Goal: Task Accomplishment & Management: Manage account settings

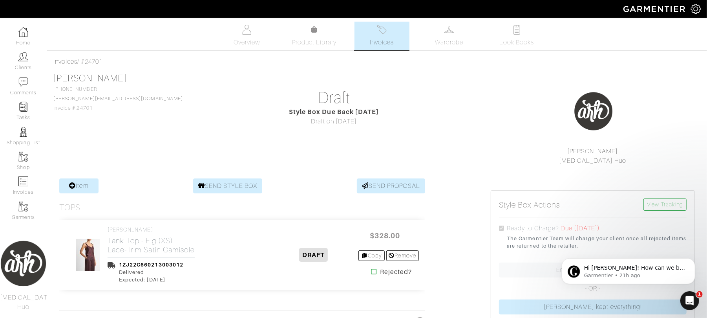
click at [386, 30] on img at bounding box center [382, 30] width 10 height 10
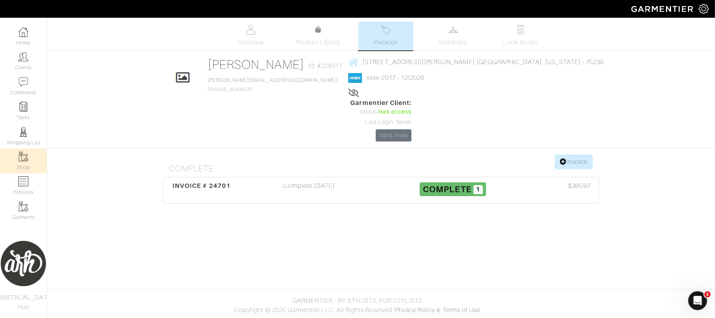
click at [18, 170] on link "Shop" at bounding box center [23, 160] width 47 height 25
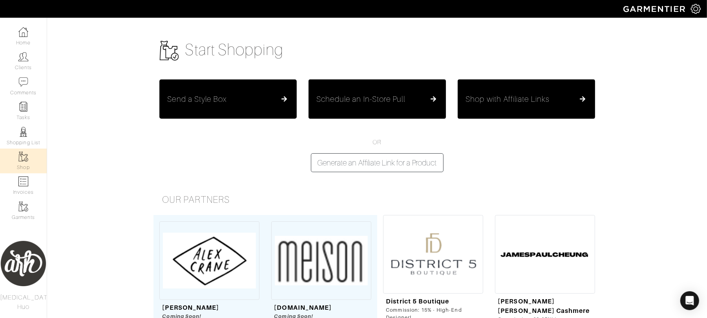
click at [272, 101] on div "Send a Style Box" at bounding box center [228, 98] width 121 height 9
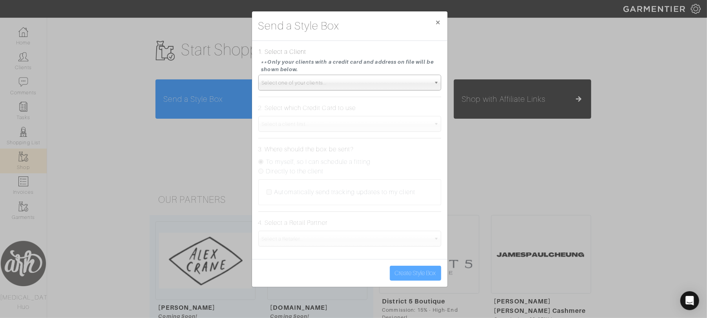
click at [304, 77] on span "Select one of your clients..." at bounding box center [346, 83] width 169 height 16
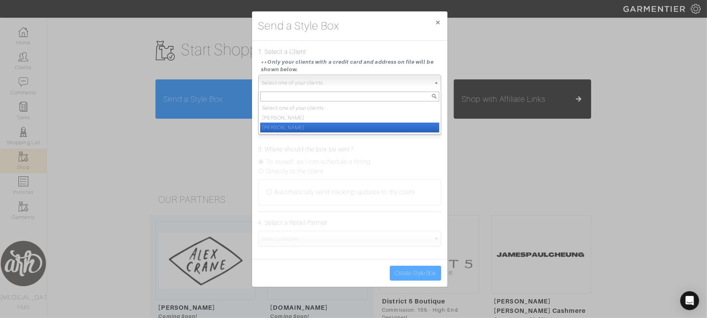
click at [298, 125] on li "[PERSON_NAME]" at bounding box center [349, 128] width 179 height 10
select select "rebecca-landin"
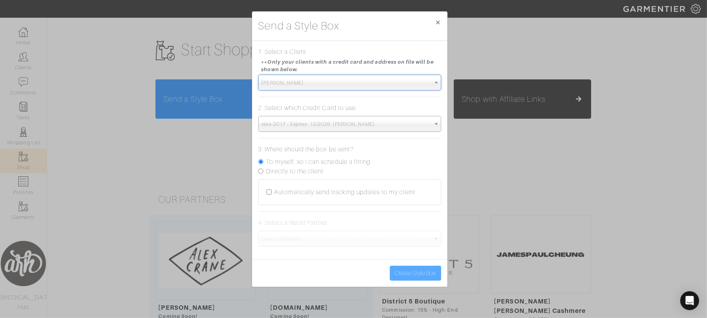
click at [260, 171] on input "Directly to the client" at bounding box center [260, 170] width 5 height 5
radio input "true"
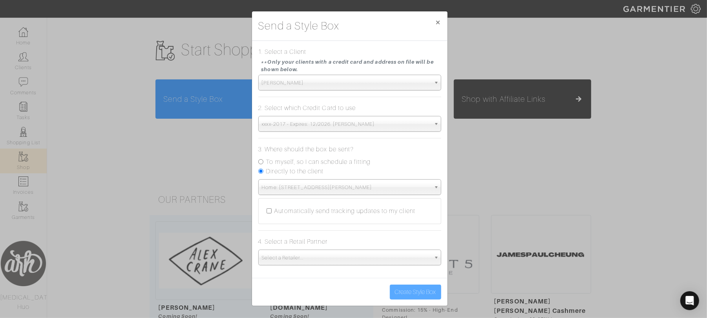
click at [268, 214] on div "Automatically send tracking updates to my client" at bounding box center [350, 210] width 166 height 9
click at [267, 211] on input "Automatically send tracking updates to my client" at bounding box center [269, 210] width 5 height 5
checkbox input "true"
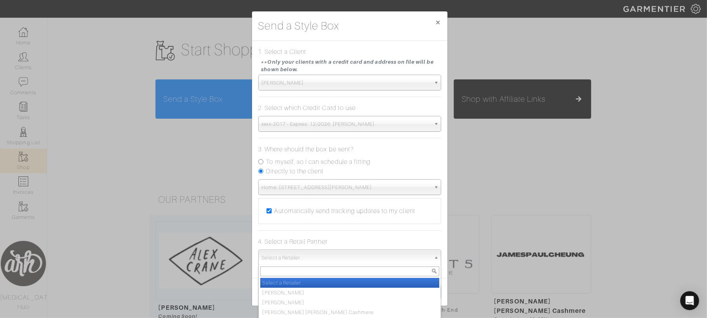
click at [294, 259] on span "Select a Retailer..." at bounding box center [346, 258] width 169 height 16
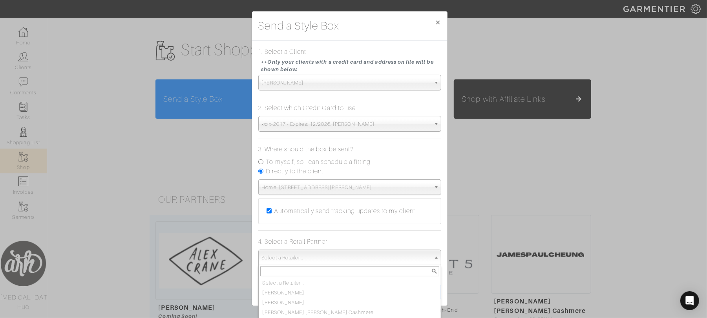
scroll to position [59, 0]
click at [283, 308] on li "[PERSON_NAME]" at bounding box center [349, 312] width 179 height 10
click at [283, 308] on div "Send a Style Box × 1. Select a Client **Only your clients with a credit card an…" at bounding box center [353, 159] width 707 height 318
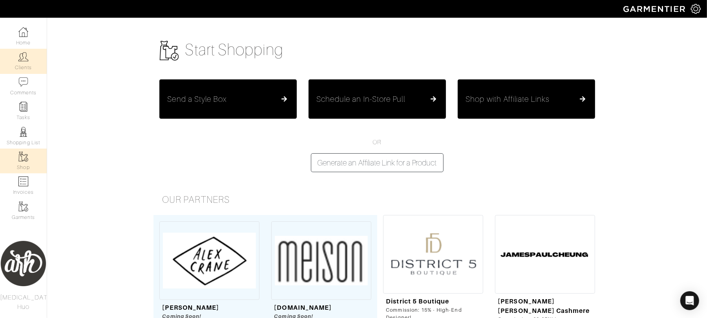
click at [31, 68] on link "Clients" at bounding box center [23, 61] width 47 height 25
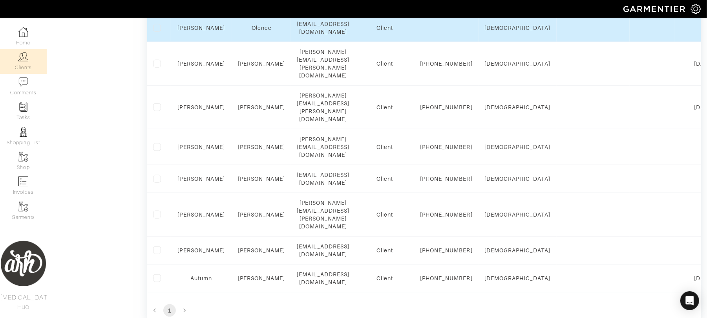
scroll to position [475, 0]
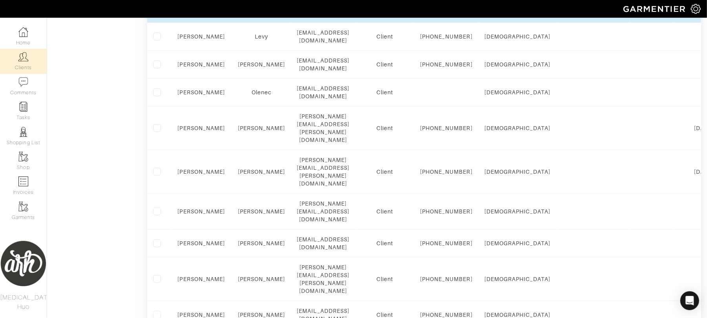
click at [202, 8] on link "Rebecca" at bounding box center [202, 5] width 48 height 6
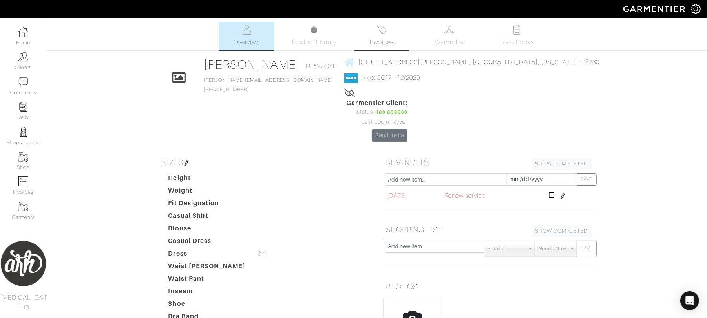
click at [379, 46] on span "Invoices" at bounding box center [382, 42] width 24 height 9
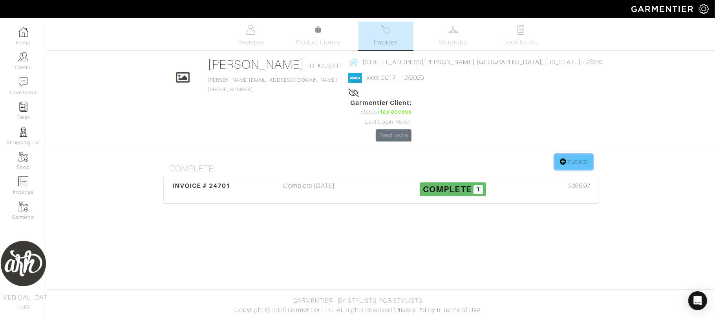
click at [585, 154] on link "Invoice" at bounding box center [574, 161] width 38 height 15
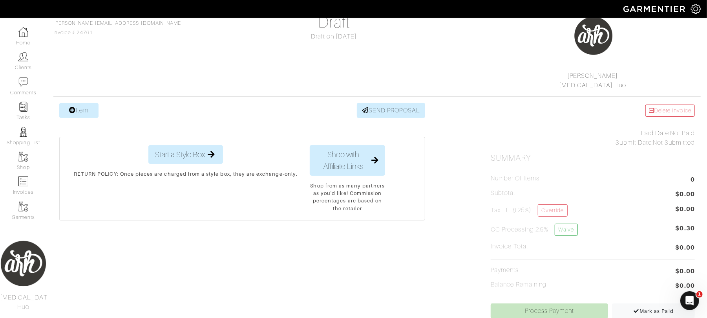
scroll to position [77, 0]
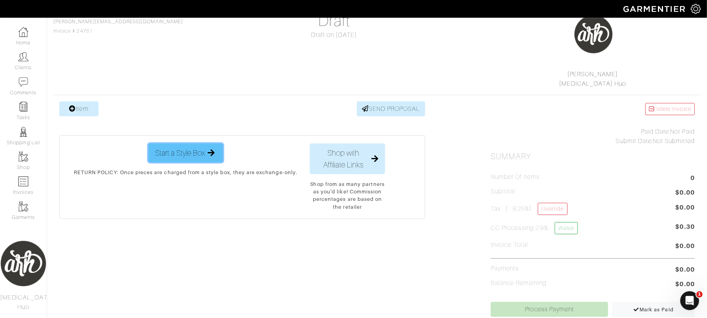
click at [195, 159] on span "Start a Style Box" at bounding box center [180, 153] width 50 height 12
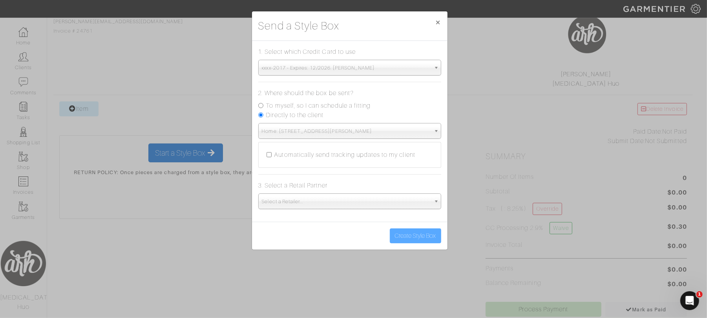
click at [269, 155] on input "Automatically send tracking updates to my client" at bounding box center [269, 154] width 5 height 5
checkbox input "true"
click at [283, 200] on span "Select a Retailer..." at bounding box center [346, 202] width 169 height 16
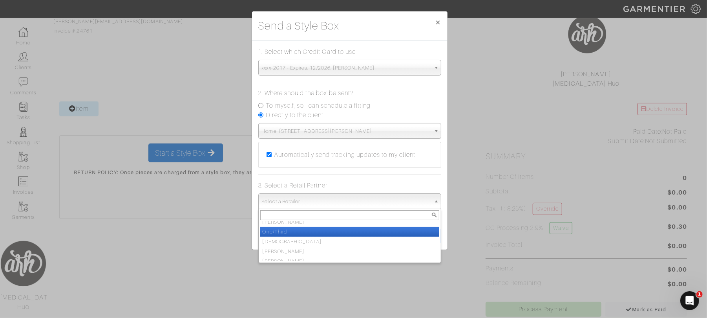
scroll to position [57, 0]
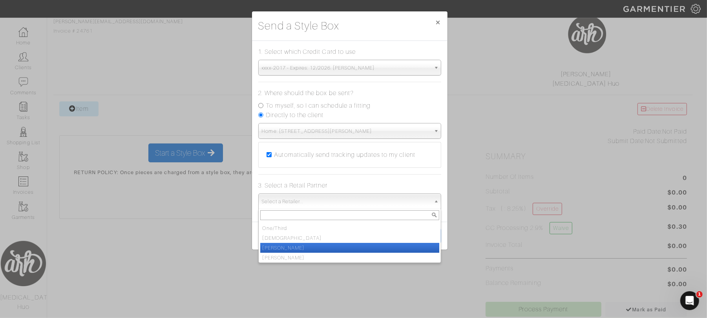
click at [287, 250] on li "[PERSON_NAME]" at bounding box center [349, 248] width 179 height 10
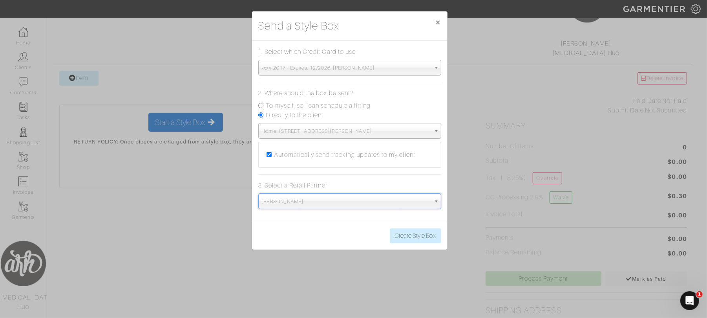
scroll to position [122, 0]
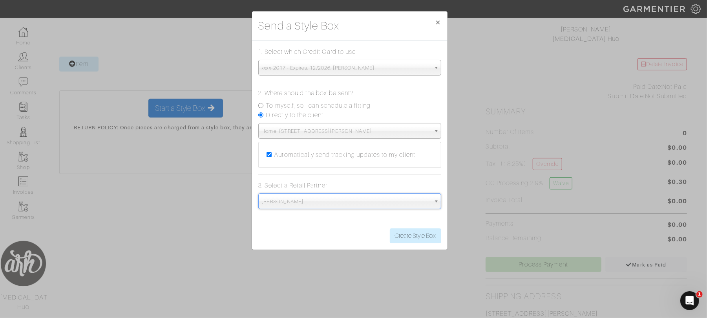
click at [310, 204] on span "[PERSON_NAME]" at bounding box center [346, 202] width 169 height 16
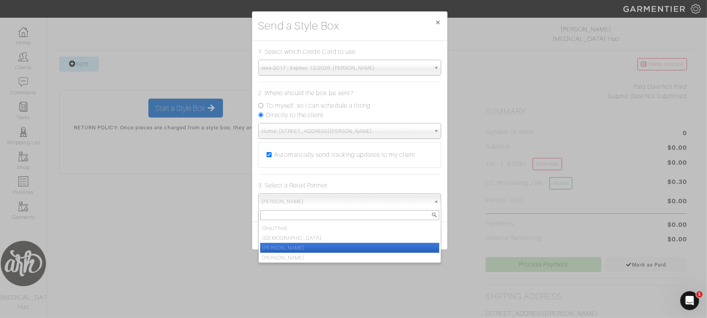
scroll to position [59, 0]
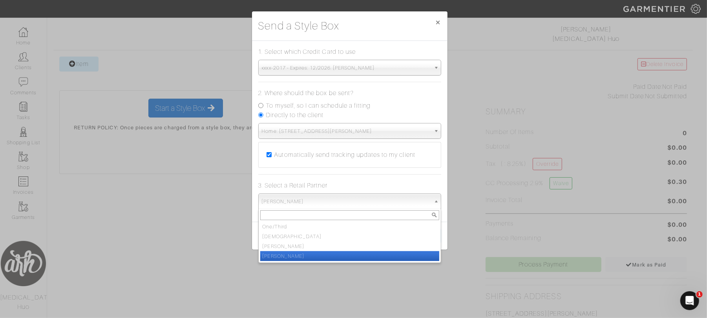
click at [307, 256] on li "[PERSON_NAME]" at bounding box center [349, 256] width 179 height 10
select select "19"
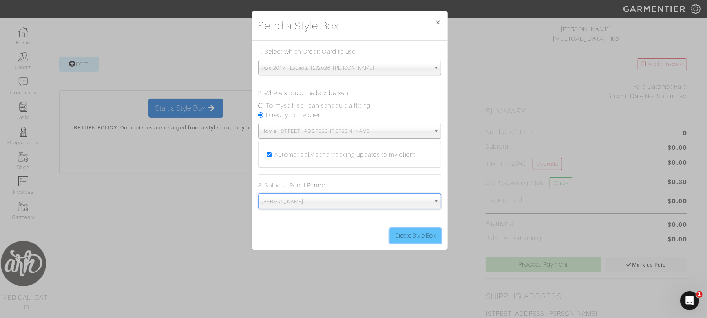
click at [414, 241] on button "Create Style Box" at bounding box center [415, 235] width 51 height 15
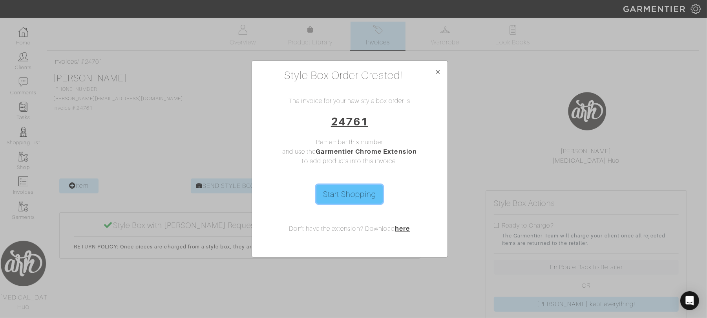
click at [355, 199] on link "Start Shopping" at bounding box center [350, 194] width 66 height 19
click at [440, 70] on span "×" at bounding box center [438, 71] width 6 height 11
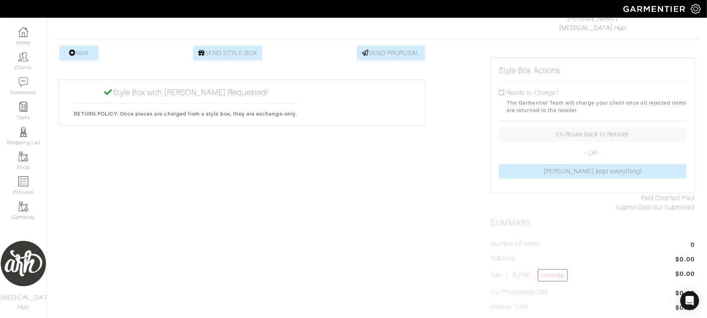
scroll to position [129, 0]
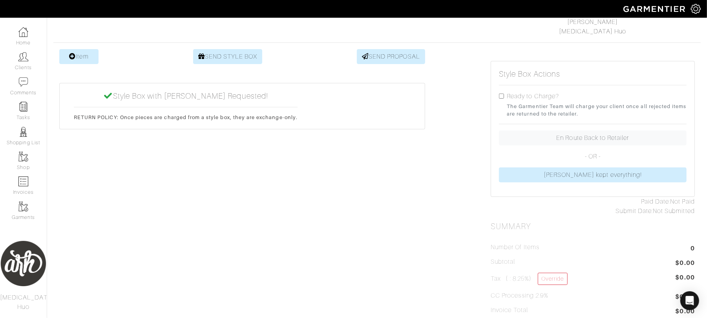
click at [338, 67] on div "Item SEND STYLE BOX SEND PROPOSAL Style Box with Vince Requested! RETURN POLICY…" at bounding box center [242, 321] width 378 height 544
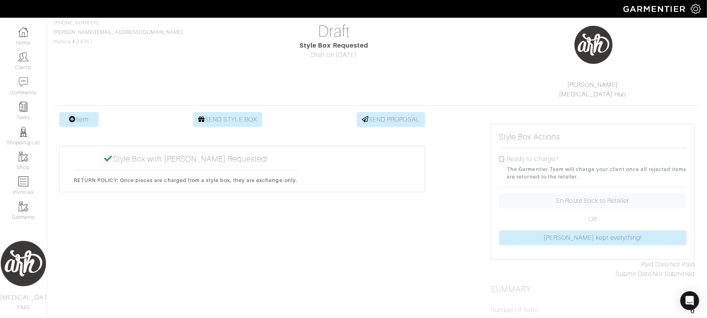
scroll to position [0, 0]
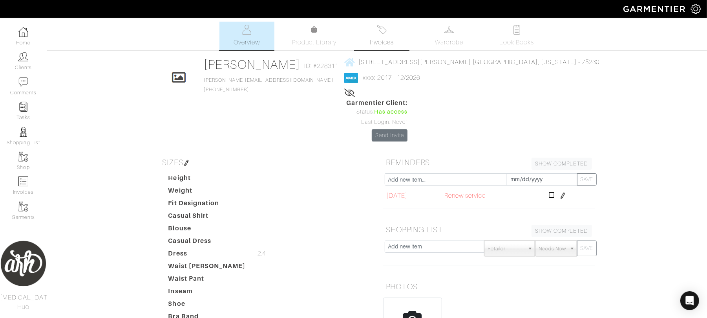
click at [389, 44] on span "Invoices" at bounding box center [382, 42] width 24 height 9
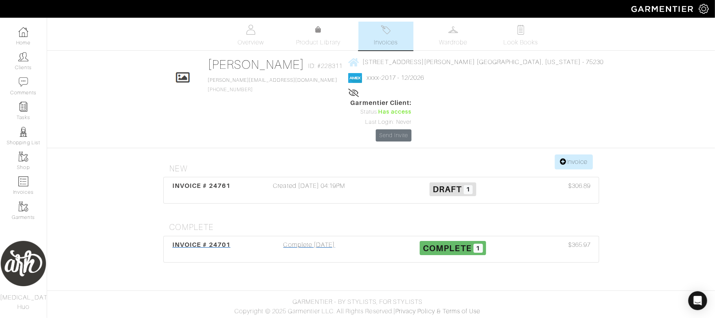
click at [435, 241] on span "Complete 1" at bounding box center [453, 248] width 66 height 14
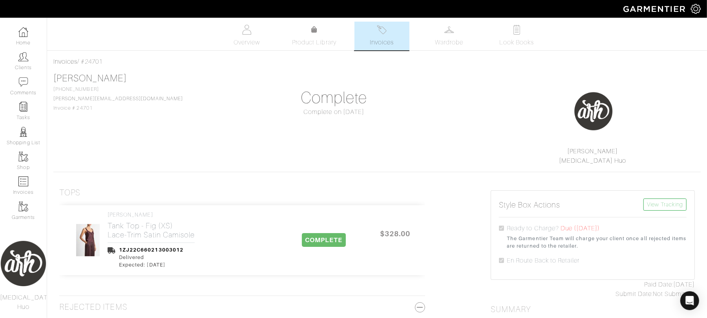
click at [380, 39] on span "Invoices" at bounding box center [382, 42] width 24 height 9
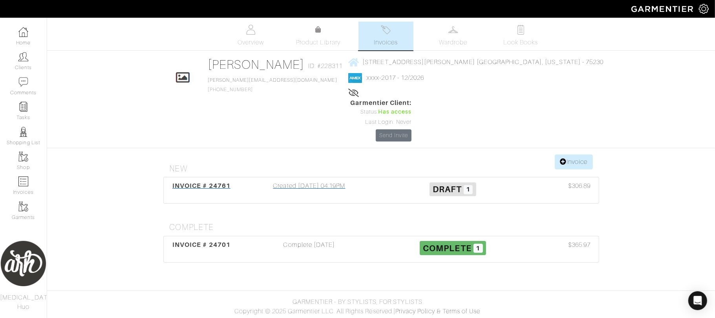
click at [450, 184] on span "Draft" at bounding box center [447, 189] width 29 height 10
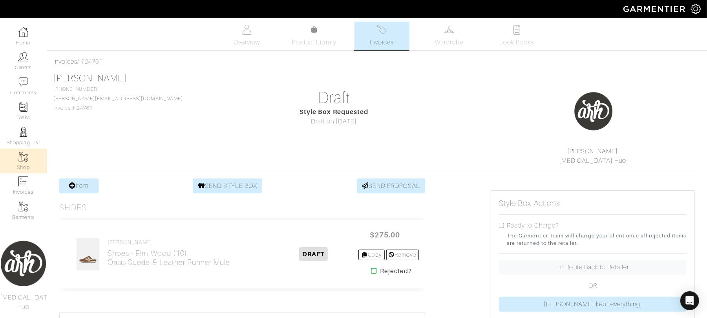
click at [26, 162] on link "Shop" at bounding box center [23, 160] width 47 height 25
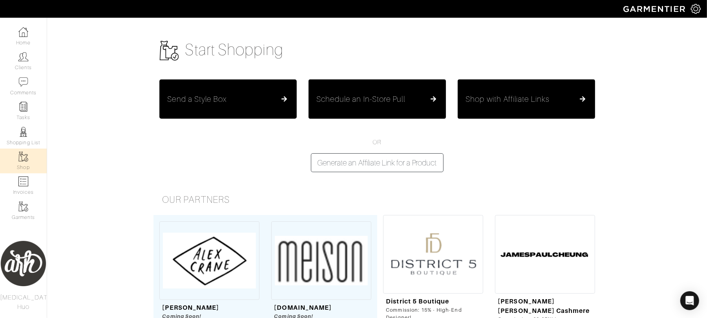
click at [271, 108] on button "Send a Style Box" at bounding box center [227, 98] width 137 height 39
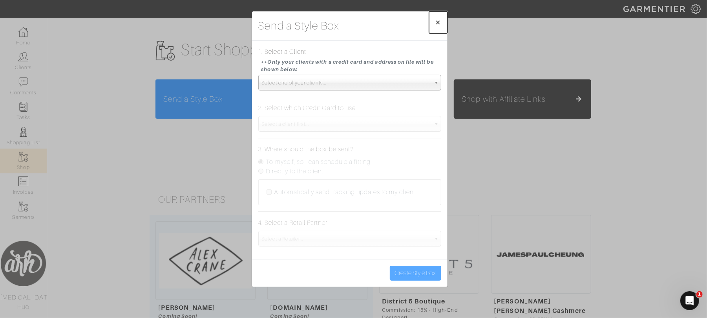
click at [439, 20] on span "×" at bounding box center [438, 22] width 6 height 11
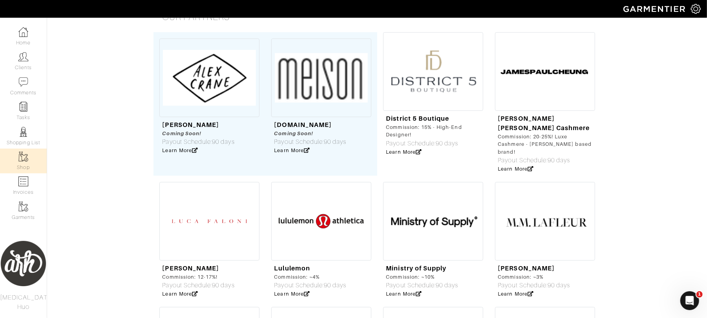
scroll to position [181, 0]
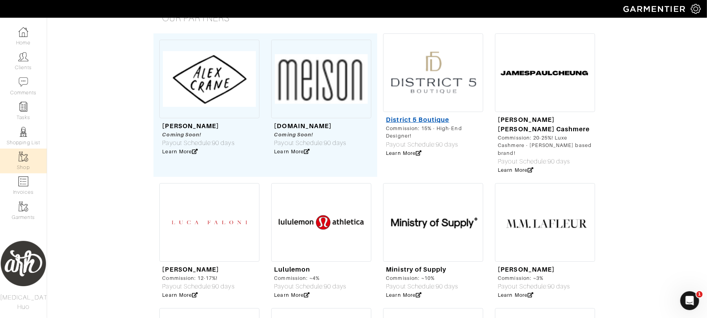
click at [429, 118] on link "District 5 Boutique" at bounding box center [417, 119] width 63 height 7
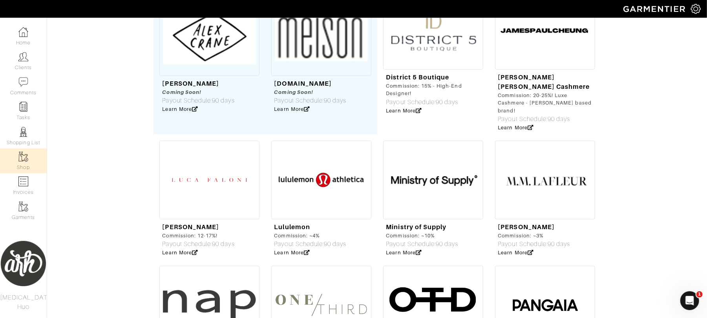
scroll to position [220, 0]
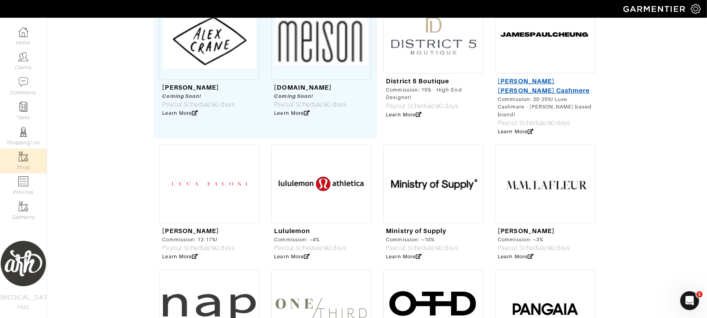
click at [530, 89] on link "[PERSON_NAME] [PERSON_NAME] Cashmere" at bounding box center [544, 85] width 92 height 17
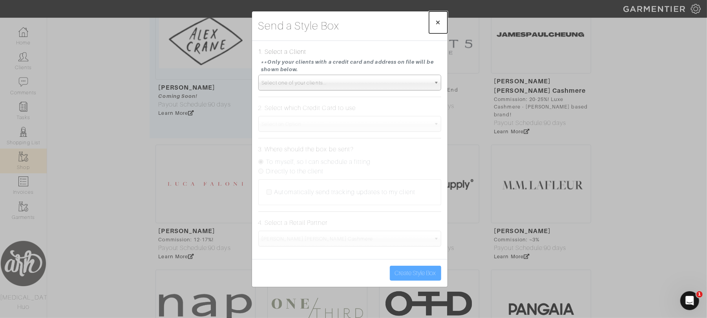
click at [439, 24] on span "×" at bounding box center [438, 22] width 6 height 11
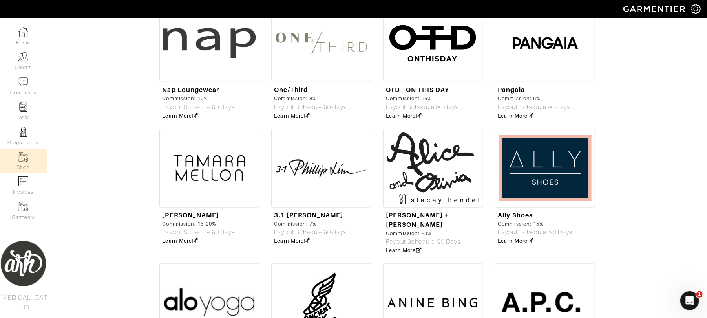
scroll to position [488, 0]
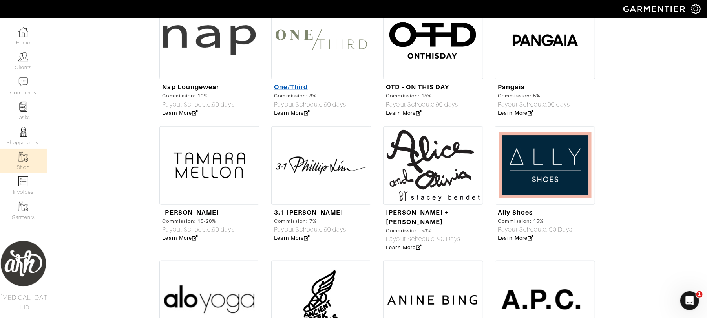
click at [296, 90] on link "One/Third" at bounding box center [290, 86] width 33 height 7
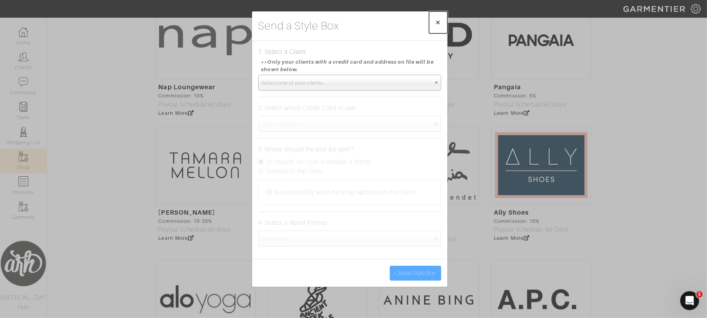
click at [440, 20] on span "×" at bounding box center [438, 22] width 6 height 11
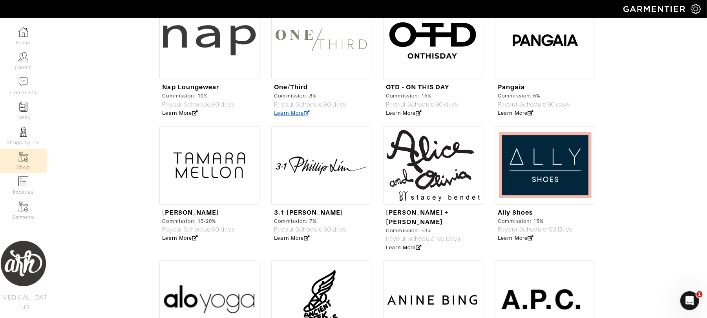
click at [305, 112] on icon at bounding box center [307, 113] width 6 height 5
click at [299, 32] on img at bounding box center [321, 40] width 100 height 79
select select "6099"
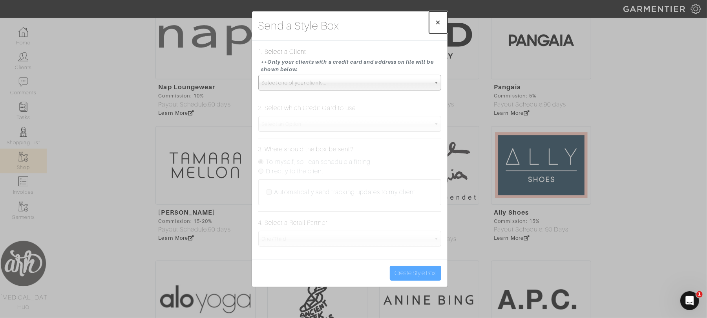
click at [436, 20] on span "×" at bounding box center [438, 22] width 6 height 11
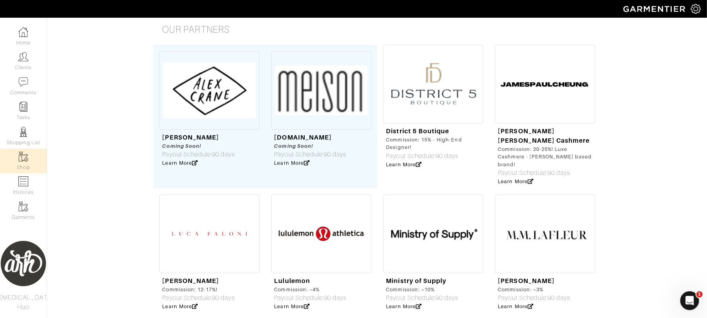
scroll to position [0, 0]
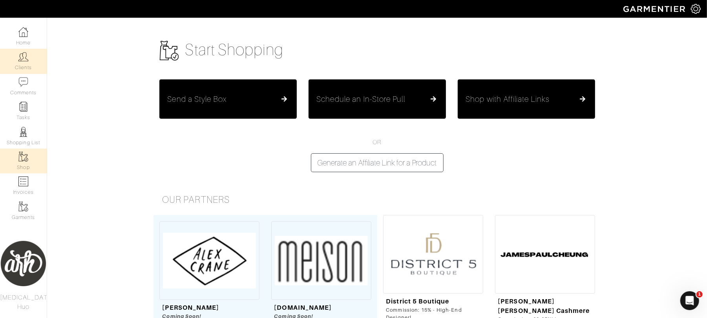
click at [27, 56] on img at bounding box center [23, 57] width 10 height 10
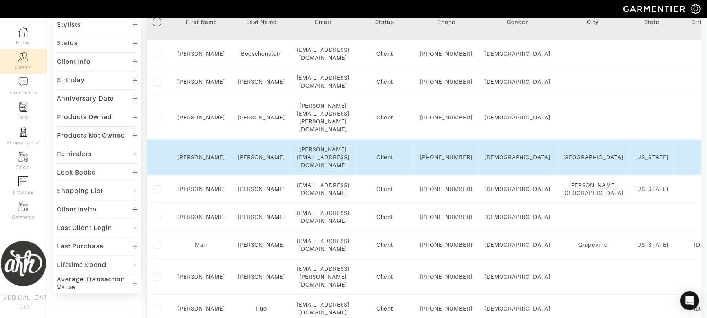
scroll to position [146, 0]
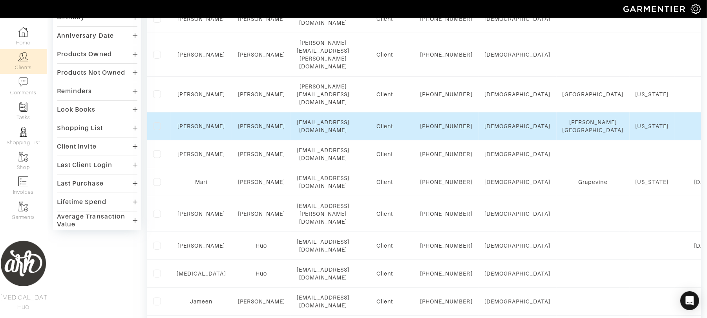
click at [198, 126] on td "Sarah" at bounding box center [201, 126] width 61 height 28
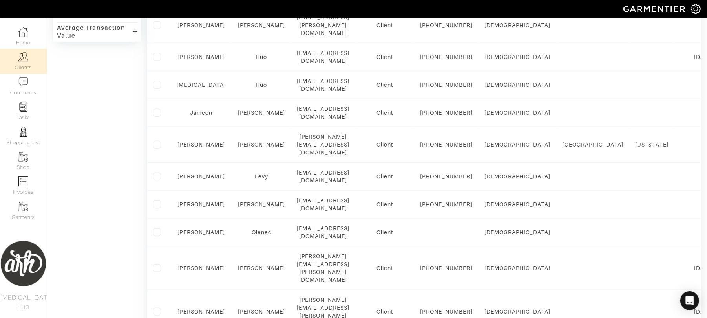
scroll to position [338, 0]
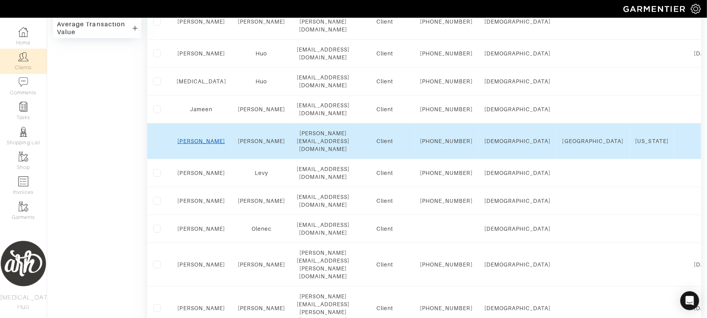
click at [207, 144] on link "Rebecca" at bounding box center [202, 141] width 48 height 6
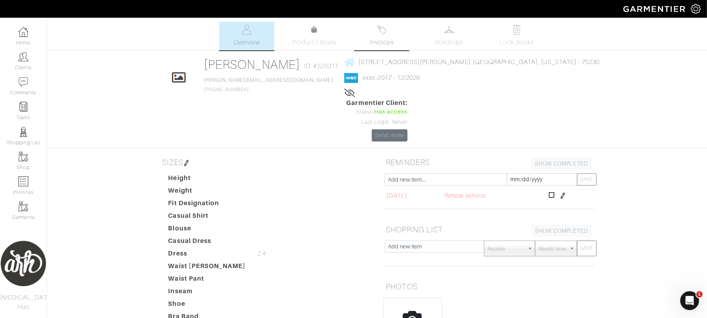
click at [372, 49] on link "Invoices" at bounding box center [382, 36] width 55 height 29
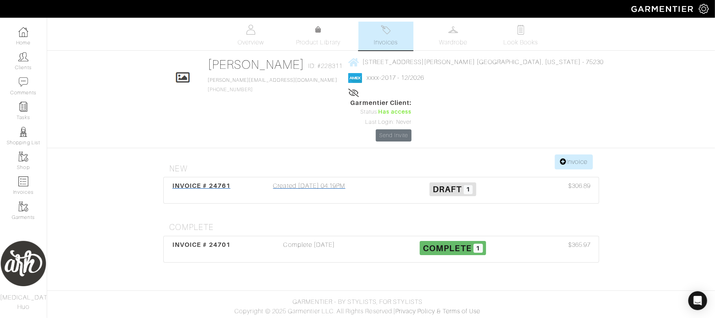
click at [336, 181] on div "Created [DATE] 04:19PM" at bounding box center [310, 190] width 144 height 18
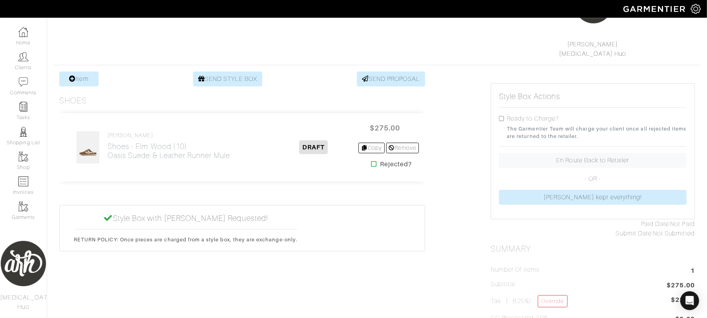
scroll to position [112, 0]
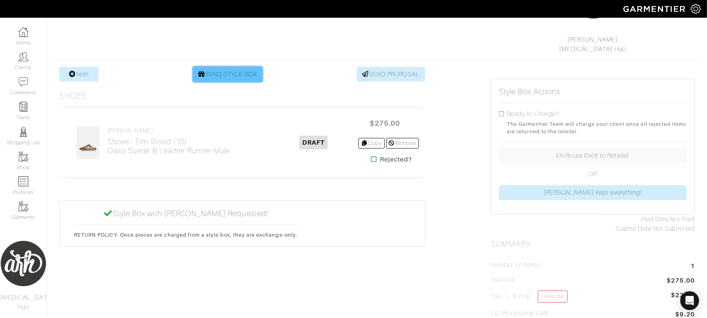
click at [240, 68] on link "SEND STYLE BOX" at bounding box center [228, 74] width 70 height 15
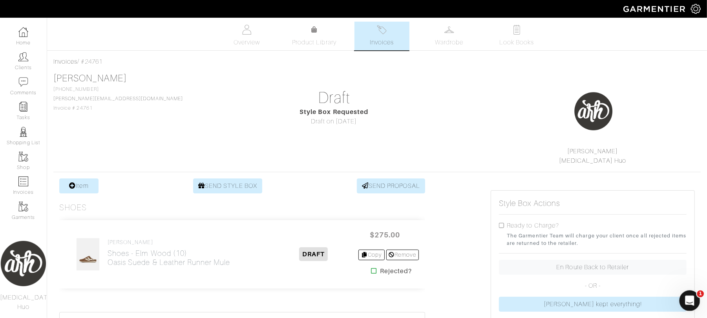
click at [688, 296] on icon "Open Intercom Messenger" at bounding box center [688, 299] width 13 height 13
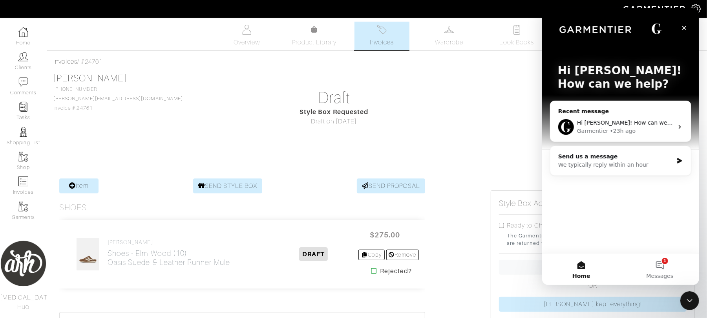
click at [672, 127] on div "Garmentier • 23h ago" at bounding box center [625, 131] width 97 height 8
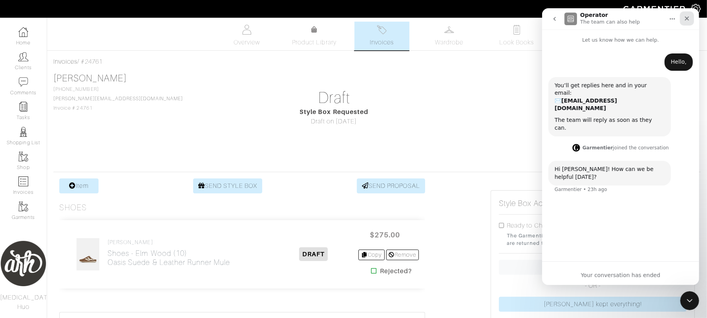
click at [688, 18] on icon "Close" at bounding box center [687, 18] width 6 height 6
